Goal: Navigation & Orientation: Go to known website

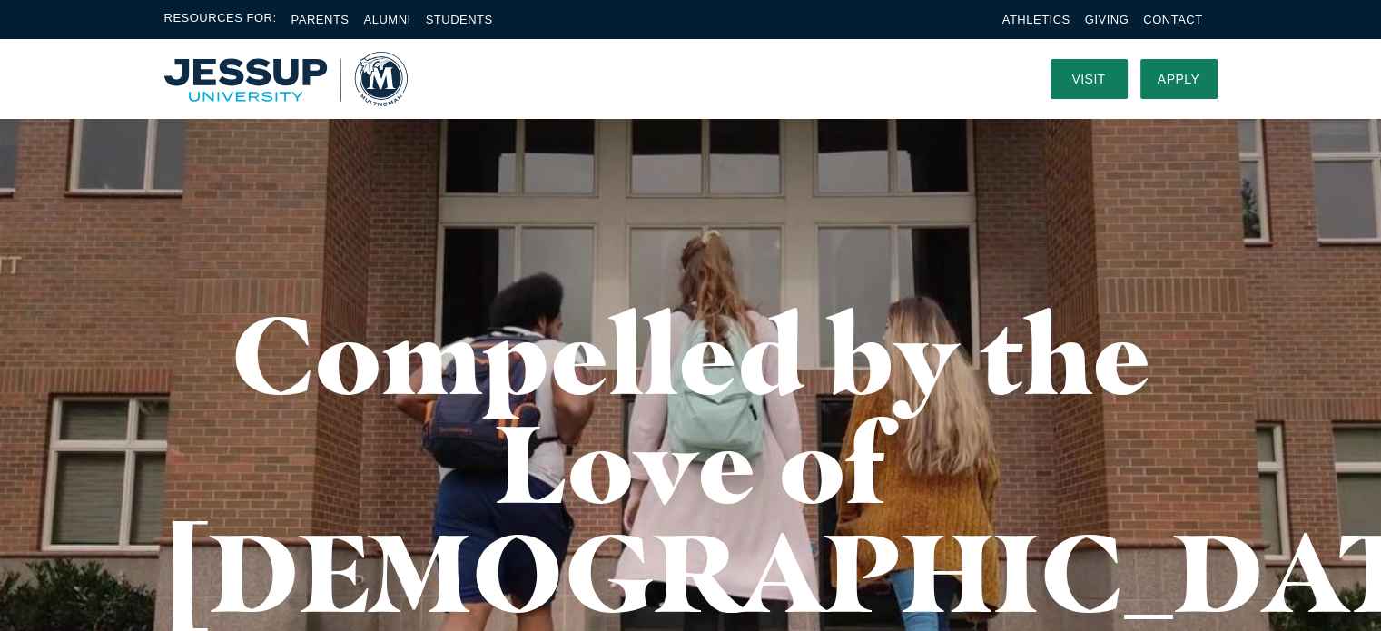
click at [204, 72] on img "Home" at bounding box center [285, 79] width 243 height 54
click at [243, 69] on img "Home" at bounding box center [285, 79] width 243 height 54
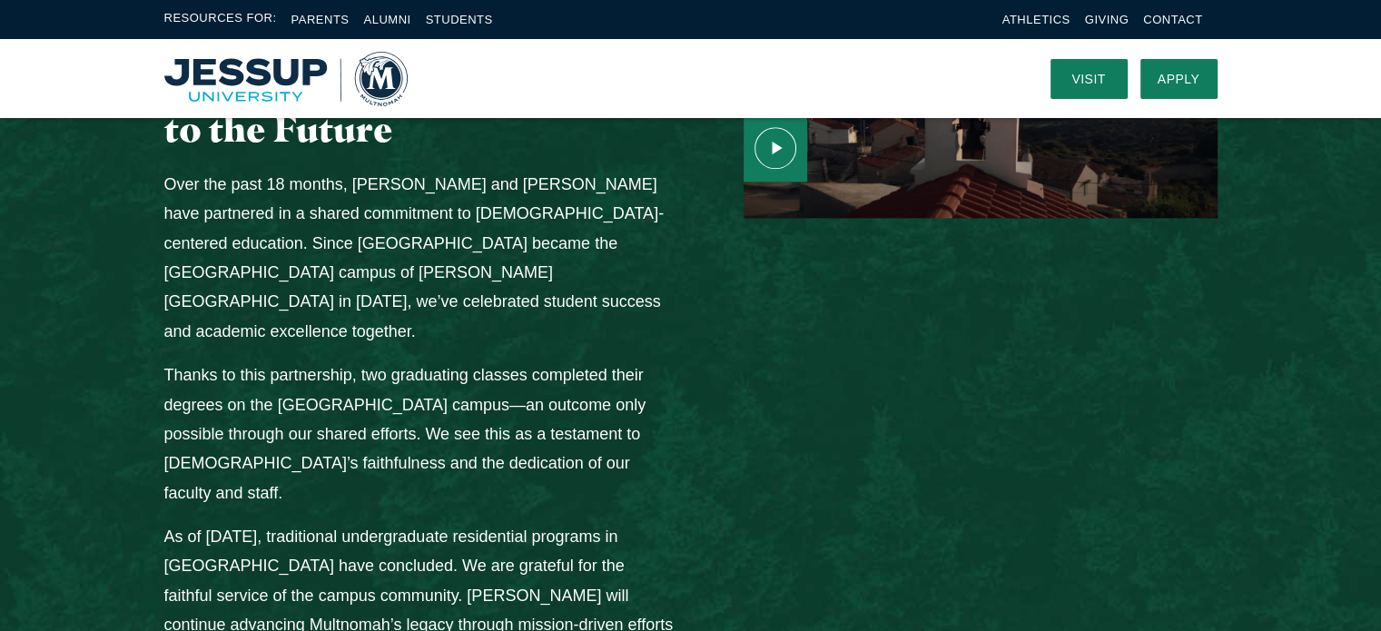
scroll to position [2270, 0]
